Goal: Find specific page/section

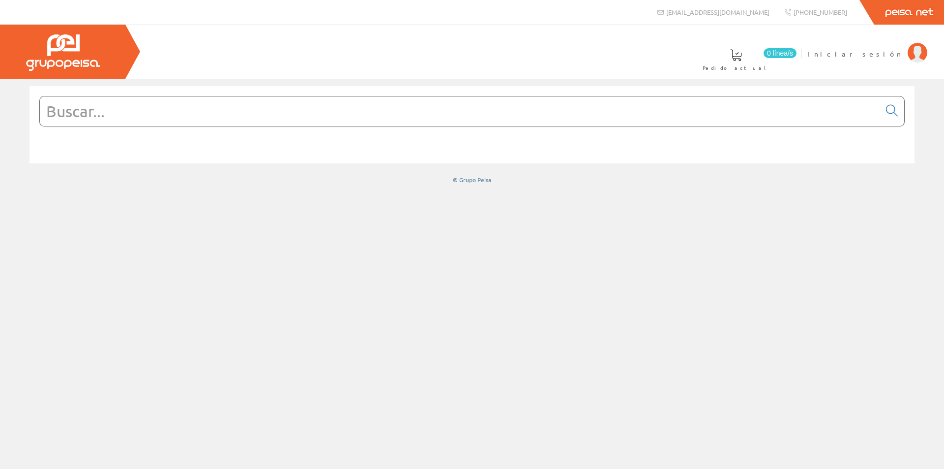
click at [357, 112] on input "text" at bounding box center [460, 111] width 841 height 30
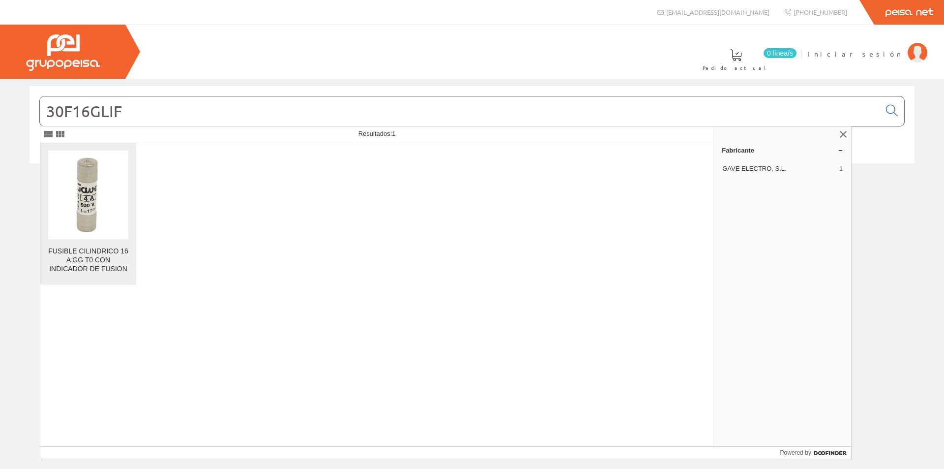
type input "30F16GLIF"
click at [112, 260] on div "FUSIBLE CILINDRICO 16 A GG T0 CON INDICADOR DE FUSION" at bounding box center [88, 260] width 80 height 27
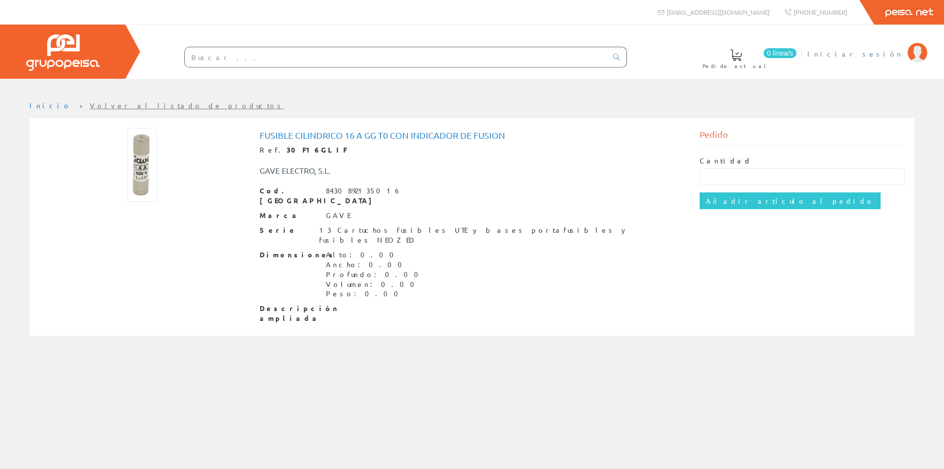
click at [898, 53] on span "Iniciar sesión" at bounding box center [855, 54] width 95 height 10
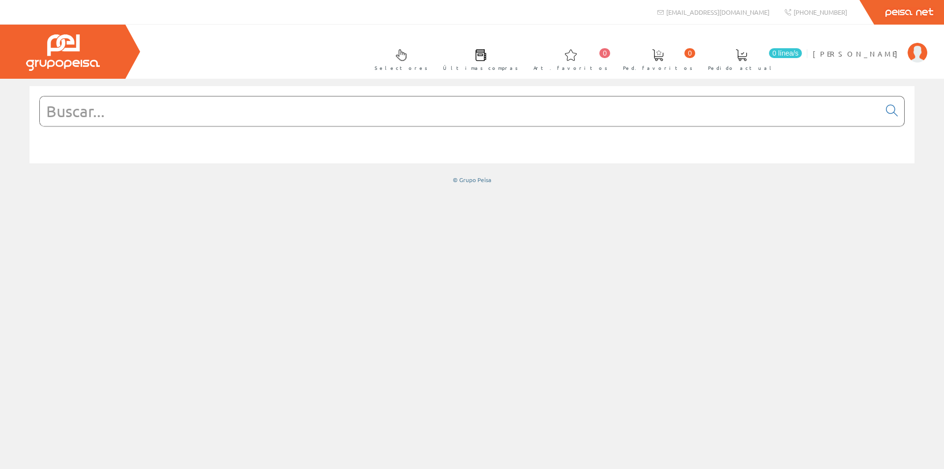
click at [244, 119] on input "text" at bounding box center [460, 111] width 841 height 30
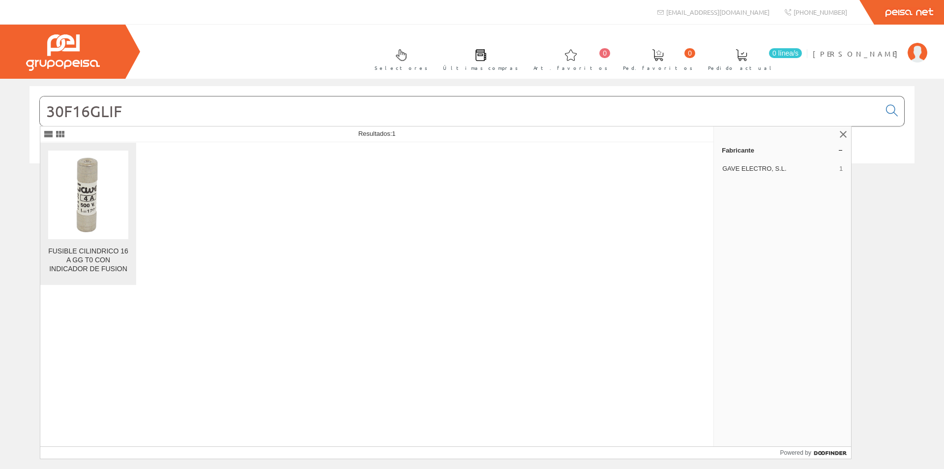
type input "30F16GLIF"
click at [95, 218] on img at bounding box center [88, 195] width 36 height 89
